Goal: Task Accomplishment & Management: Use online tool/utility

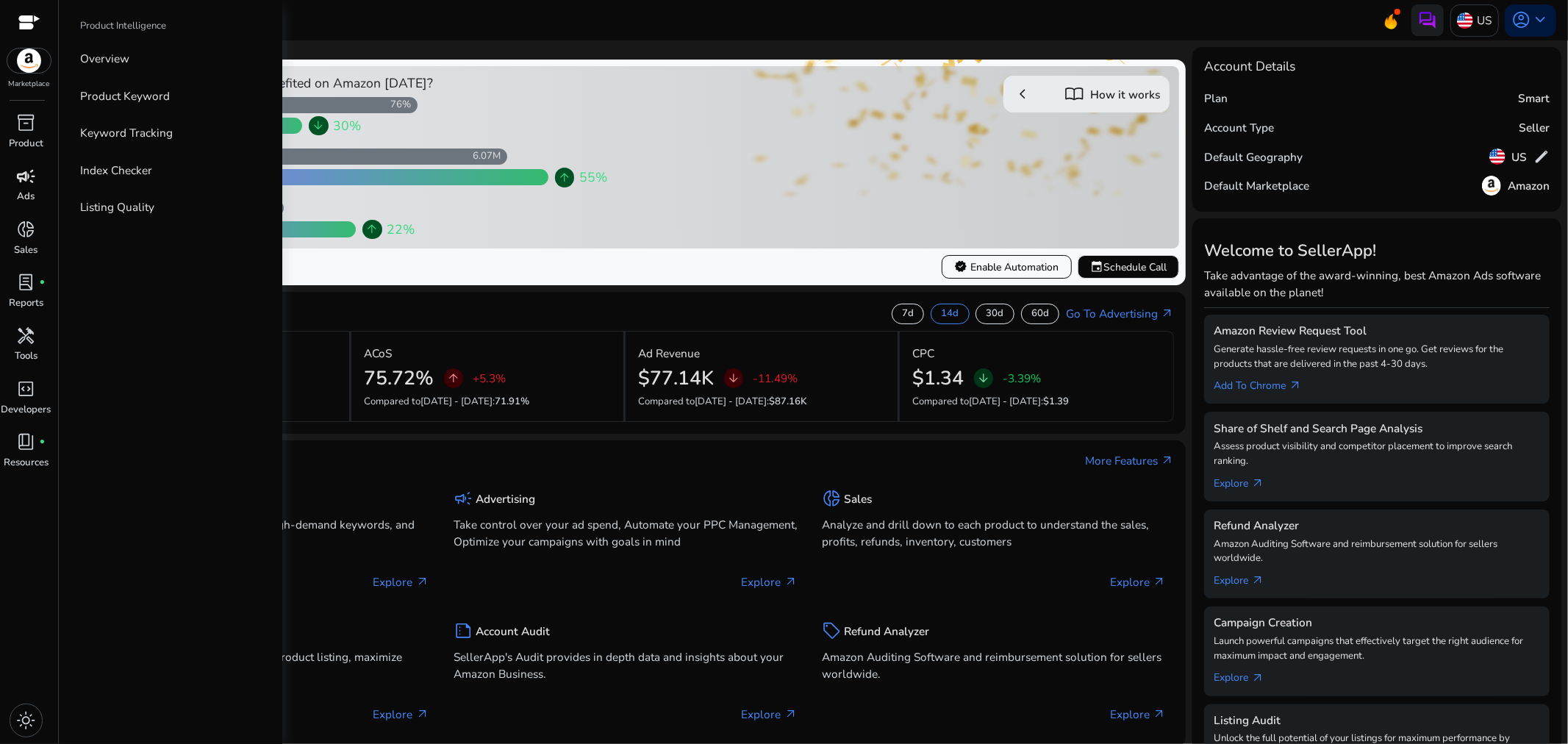
click at [32, 183] on span "campaign" at bounding box center [26, 176] width 19 height 19
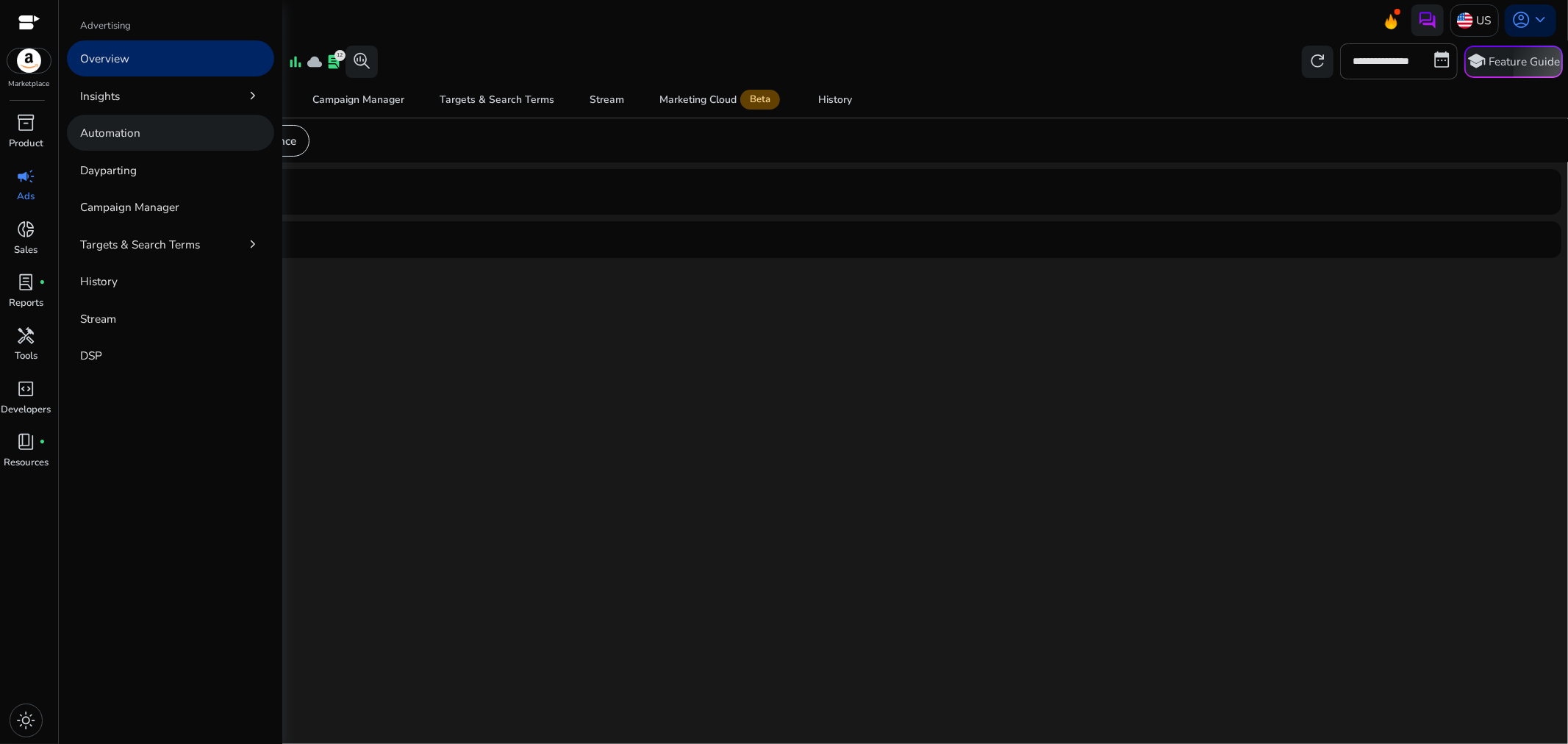
click at [123, 137] on p "Automation" at bounding box center [110, 133] width 61 height 17
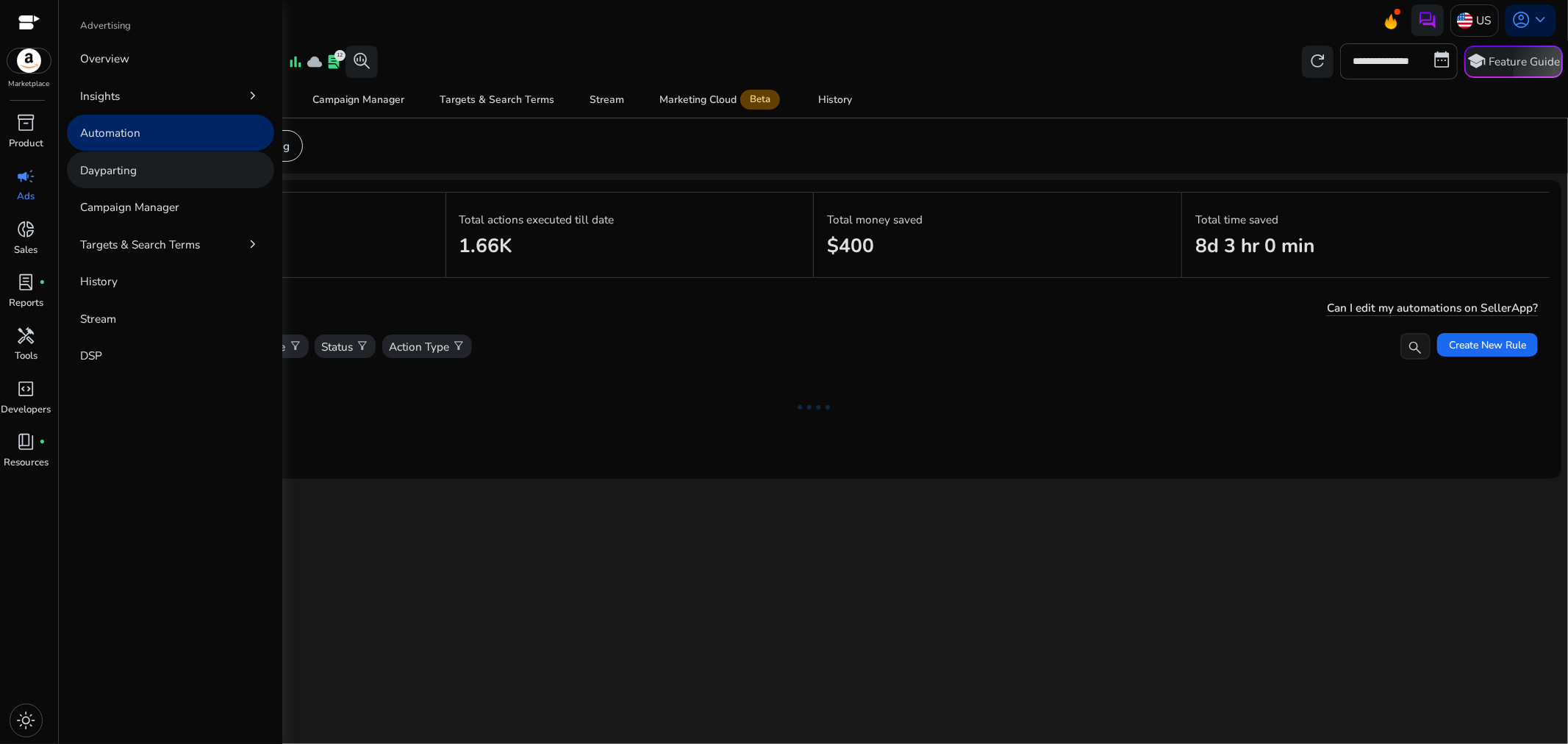
click at [169, 172] on link "Dayparting" at bounding box center [170, 169] width 207 height 36
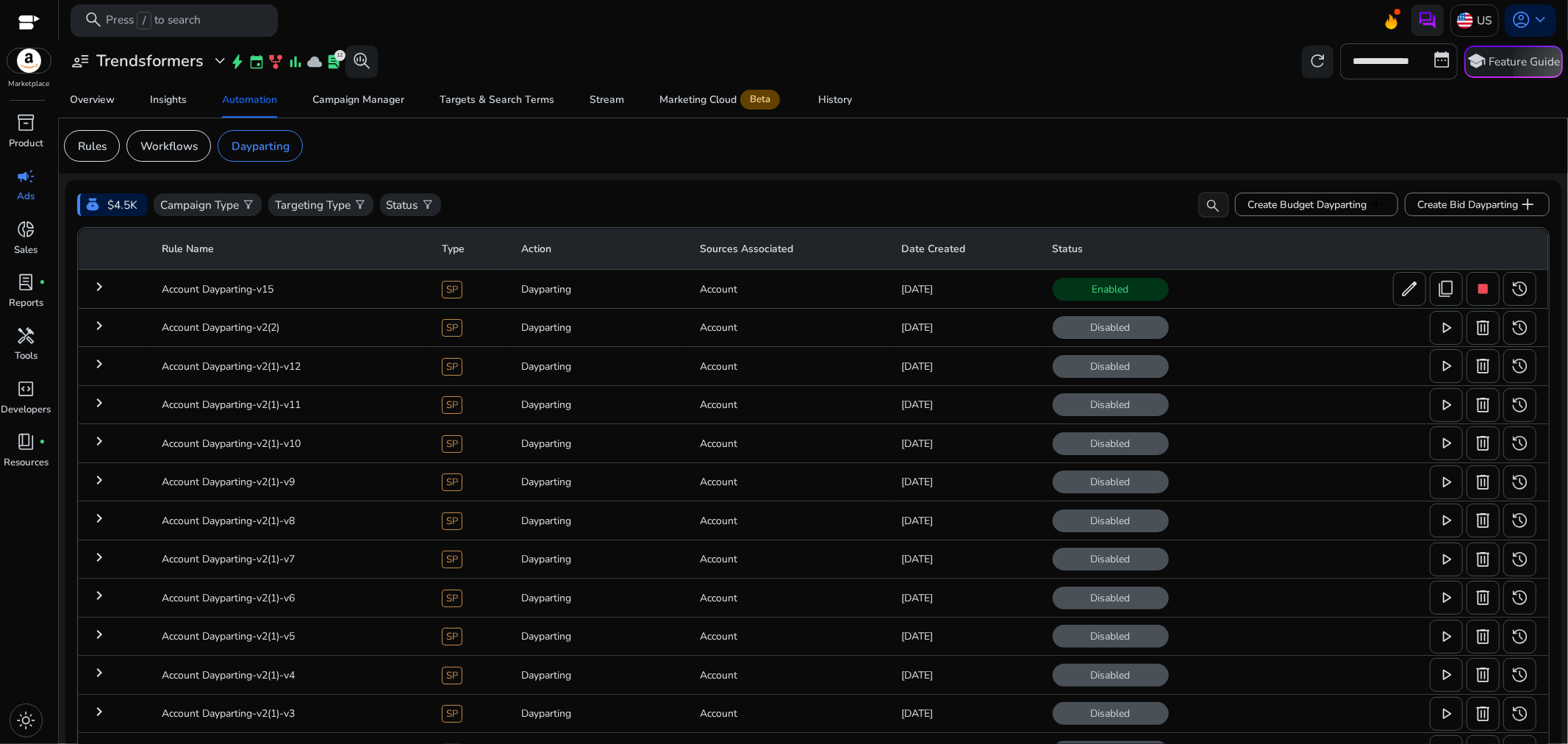
click at [98, 283] on mat-icon "keyboard_arrow_right" at bounding box center [99, 287] width 18 height 18
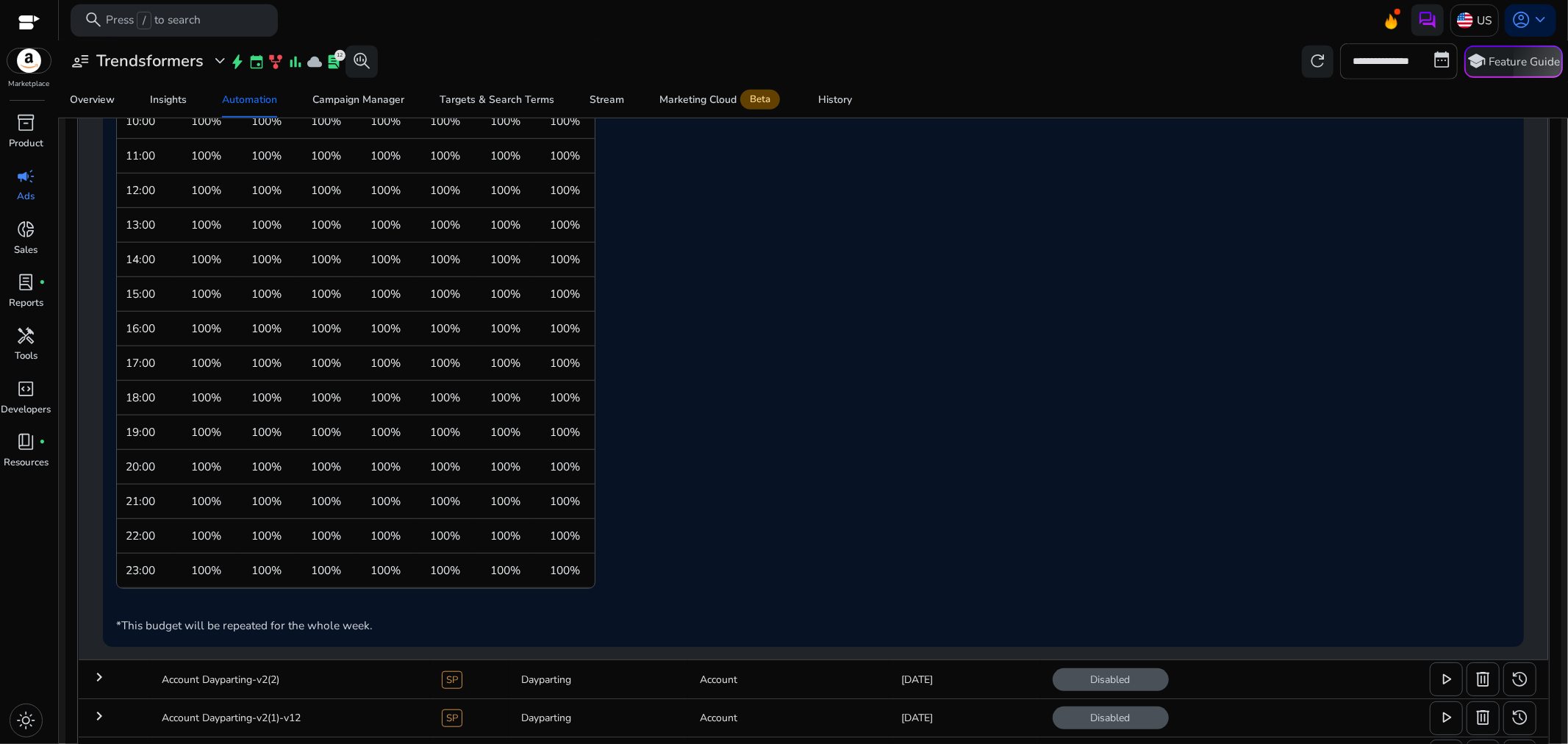
scroll to position [342, 0]
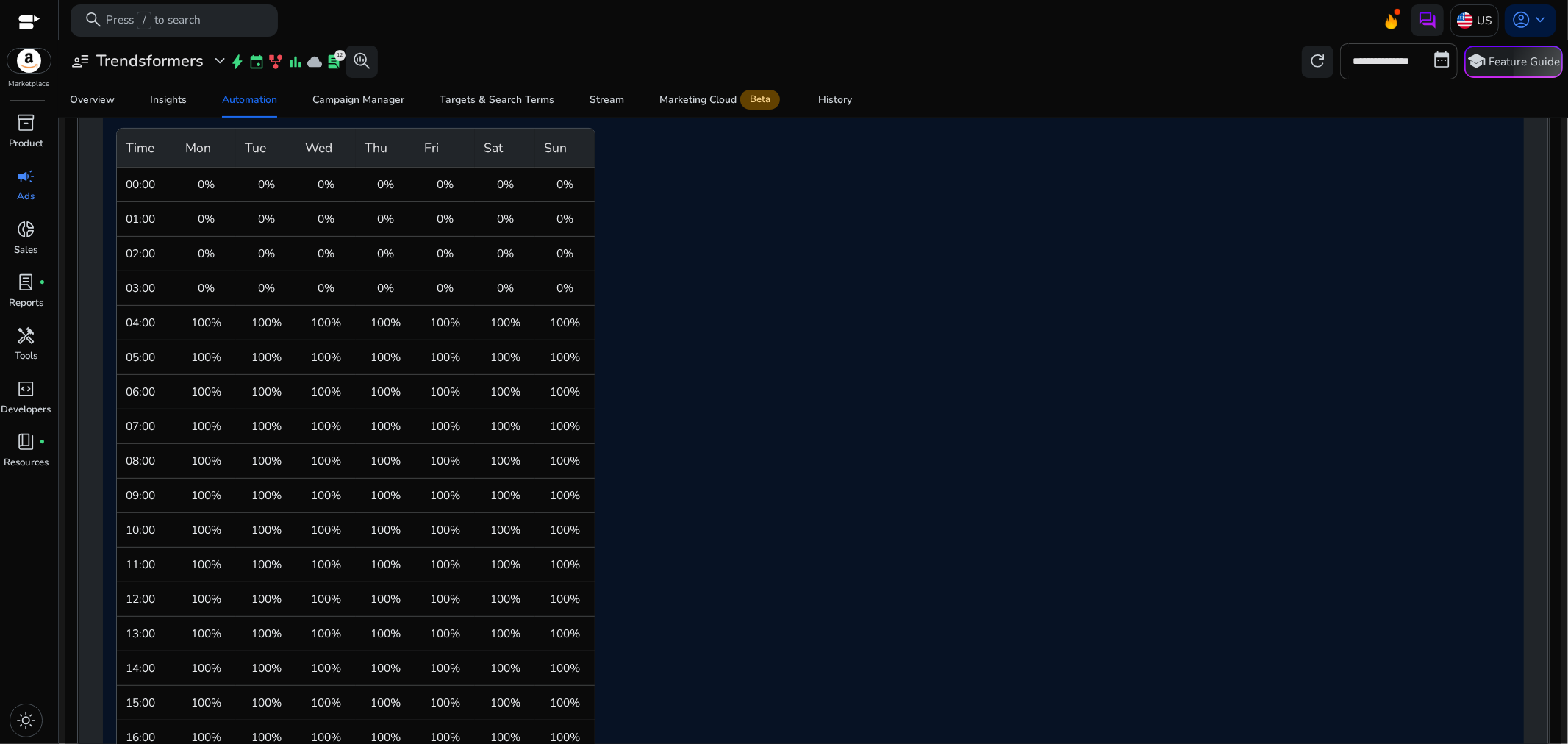
click at [728, 302] on div "Rule Name: Account Dayparting-v15 Level of Dayparting: Account Level Start Date…" at bounding box center [813, 517] width 1395 height 1051
